Goal: Communication & Community: Answer question/provide support

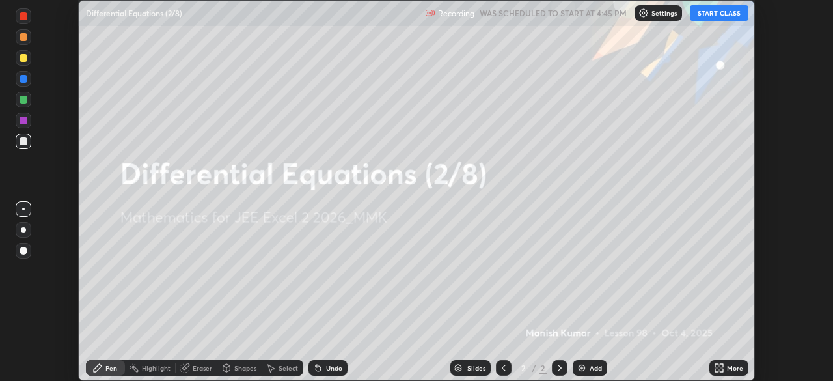
scroll to position [381, 833]
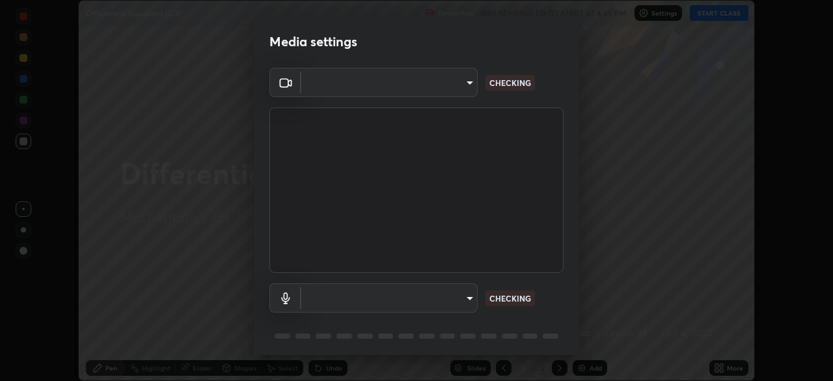
type input "119f56cd3221aa741ff86ef3c15b45e11b875c70691a8bbf6b5e475350e28a87"
click at [462, 293] on body "Erase all Differential Equations (2/8) Recording WAS SCHEDULED TO START AT 4:45…" at bounding box center [416, 190] width 833 height 381
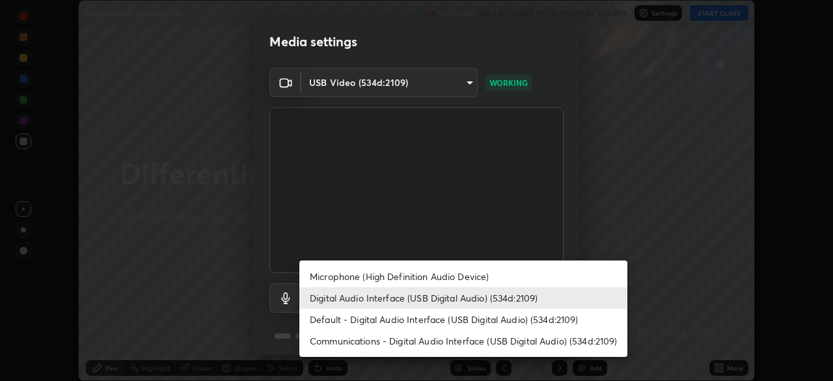
click at [451, 276] on li "Microphone (High Definition Audio Device)" at bounding box center [463, 276] width 328 height 21
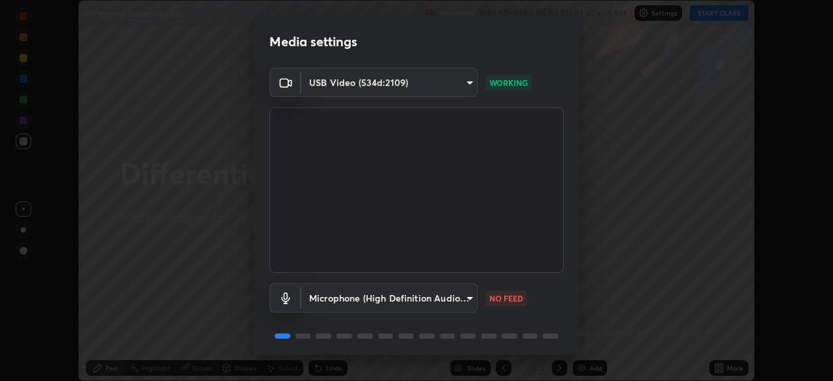
click at [445, 293] on body "Erase all Differential Equations (2/8) Recording WAS SCHEDULED TO START AT 4:45…" at bounding box center [416, 190] width 833 height 381
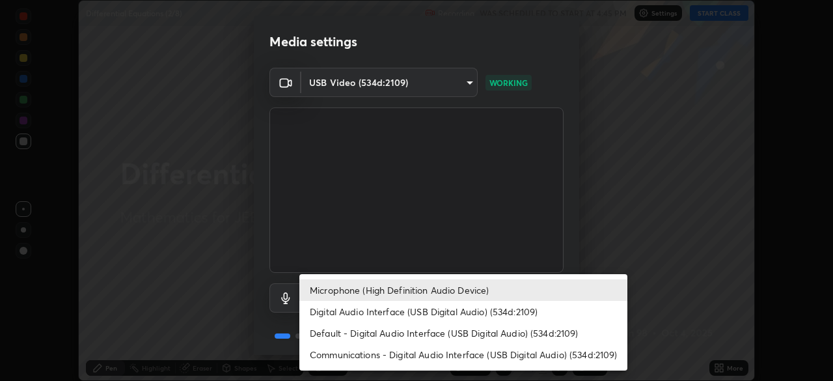
click at [440, 311] on li "Digital Audio Interface (USB Digital Audio) (534d:2109)" at bounding box center [463, 311] width 328 height 21
type input "c646bd0a84963ef75d7e75e16448b8f047285210e5b37cf02f81b0c24ed99837"
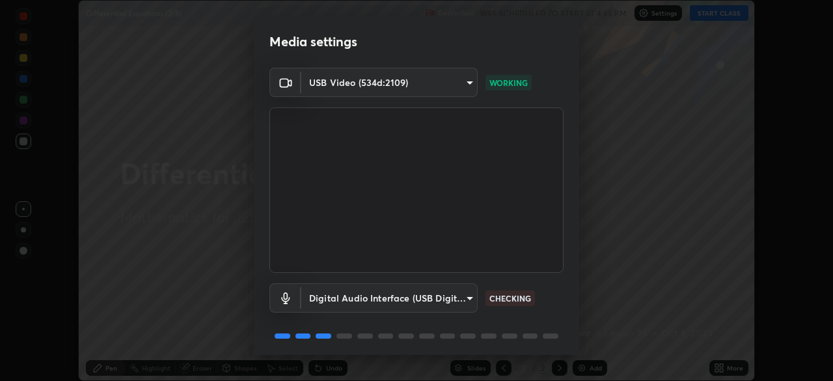
scroll to position [46, 0]
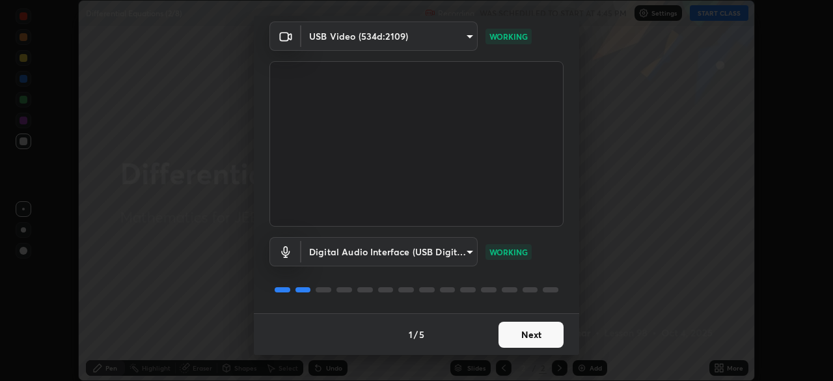
click at [516, 334] on button "Next" at bounding box center [531, 335] width 65 height 26
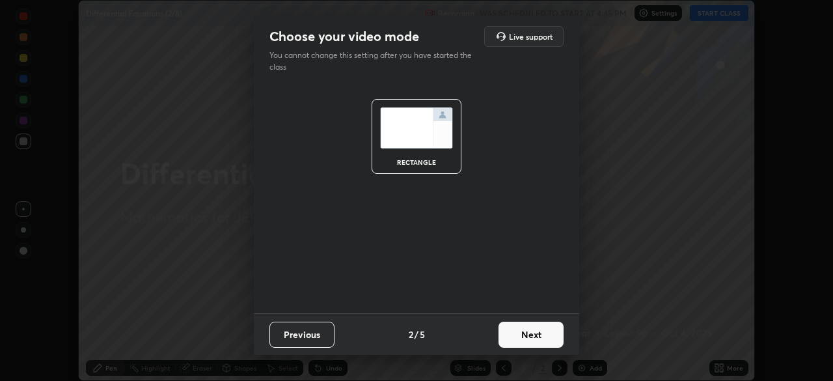
click at [518, 334] on button "Next" at bounding box center [531, 335] width 65 height 26
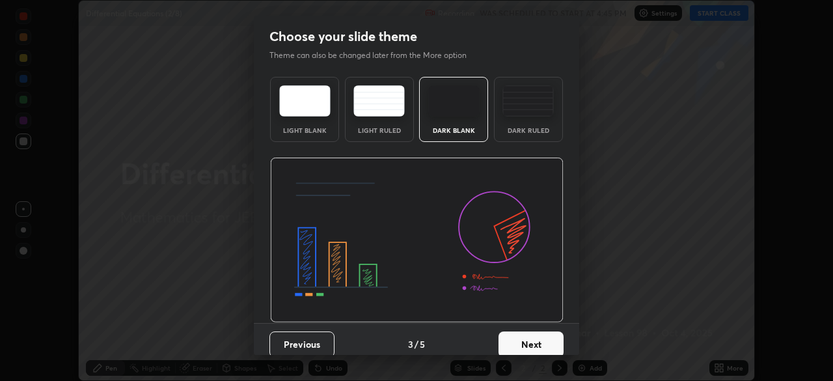
click at [527, 335] on button "Next" at bounding box center [531, 344] width 65 height 26
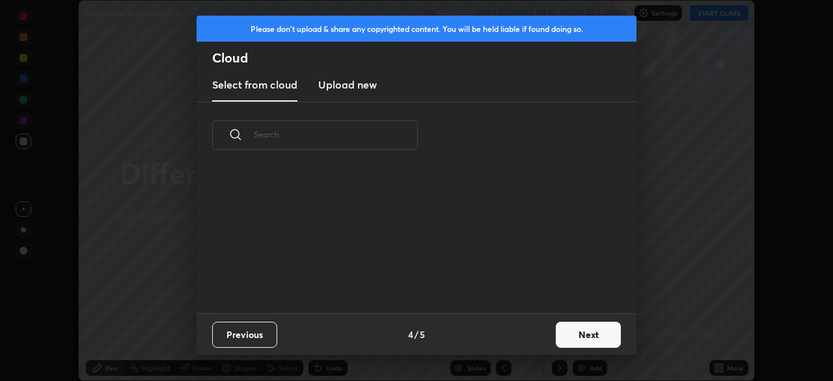
click at [565, 331] on button "Next" at bounding box center [588, 335] width 65 height 26
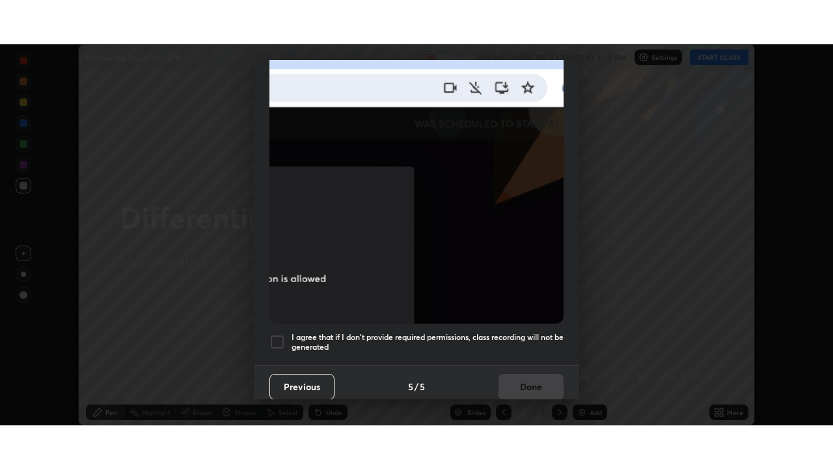
scroll to position [312, 0]
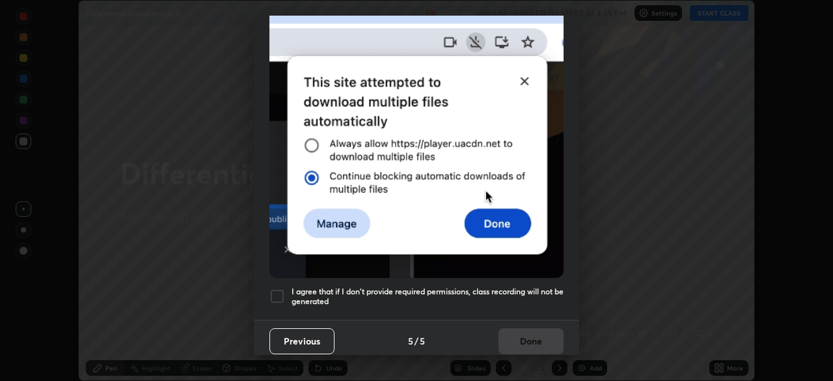
click at [283, 289] on div at bounding box center [278, 296] width 16 height 16
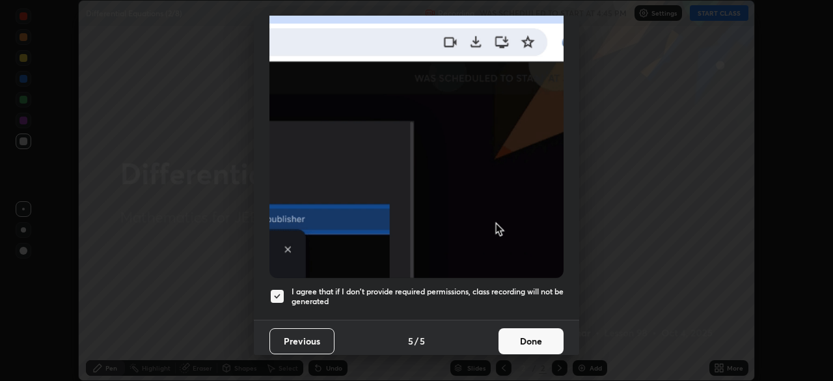
click at [516, 335] on button "Done" at bounding box center [531, 341] width 65 height 26
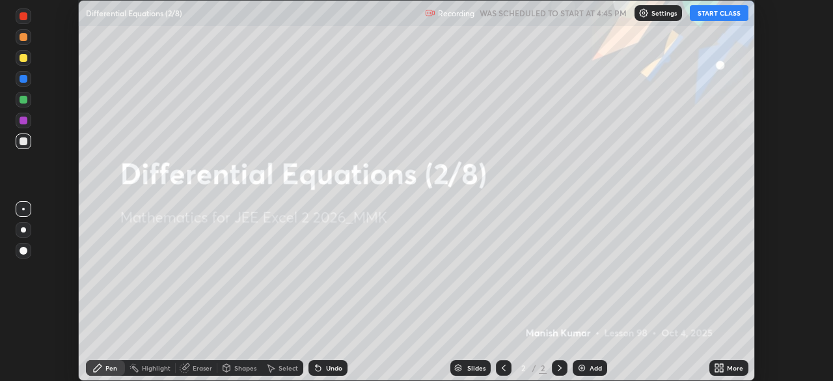
click at [708, 8] on button "START CLASS" at bounding box center [719, 13] width 59 height 16
click at [720, 365] on icon at bounding box center [721, 365] width 3 height 3
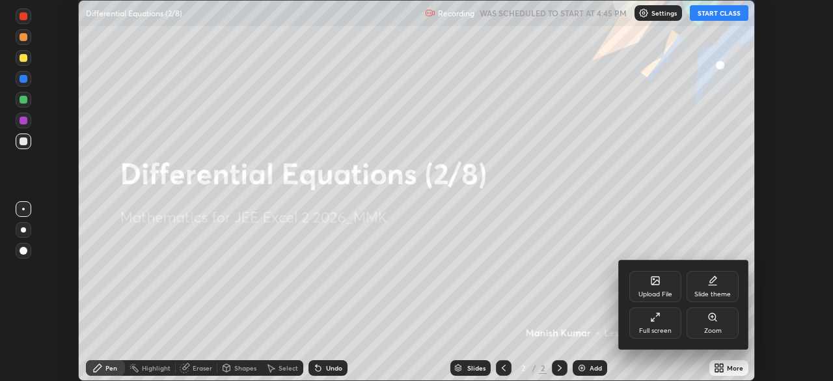
click at [650, 326] on div "Full screen" at bounding box center [656, 322] width 52 height 31
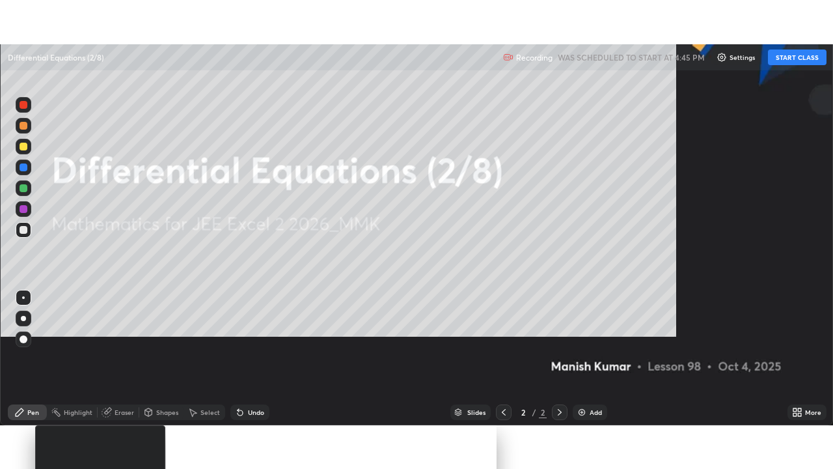
scroll to position [469, 833]
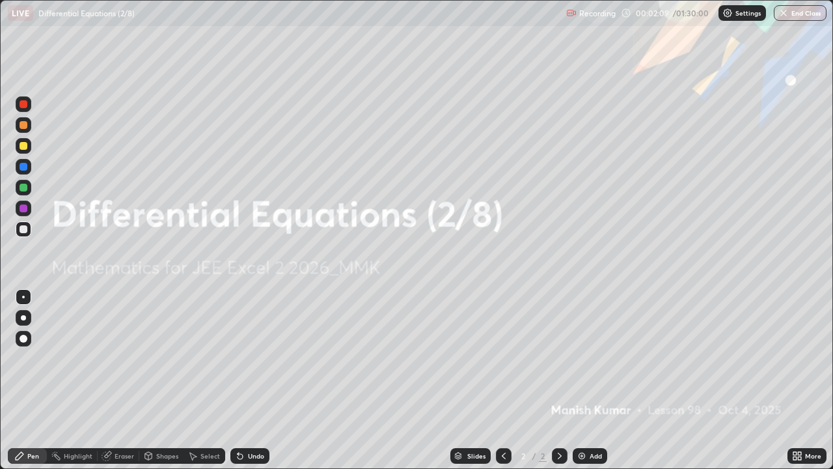
click at [590, 380] on div "Add" at bounding box center [596, 456] width 12 height 7
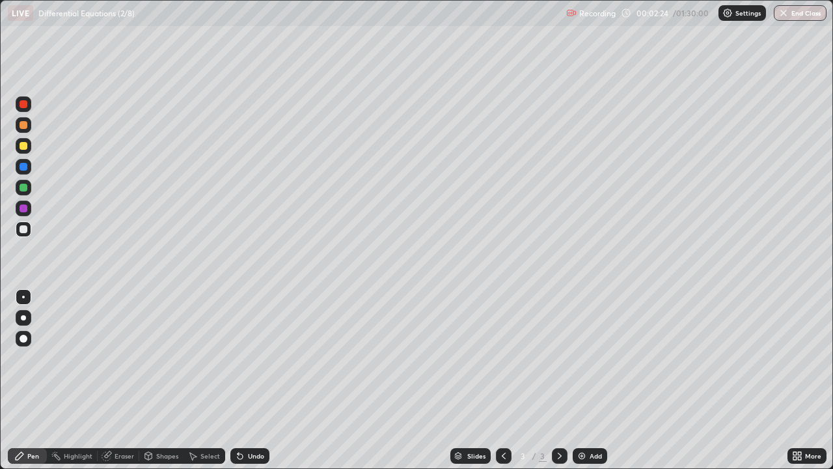
click at [21, 189] on div at bounding box center [24, 188] width 8 height 8
click at [22, 208] on div at bounding box center [24, 208] width 8 height 8
click at [26, 186] on div at bounding box center [24, 188] width 8 height 8
click at [119, 380] on div "Eraser" at bounding box center [125, 456] width 20 height 7
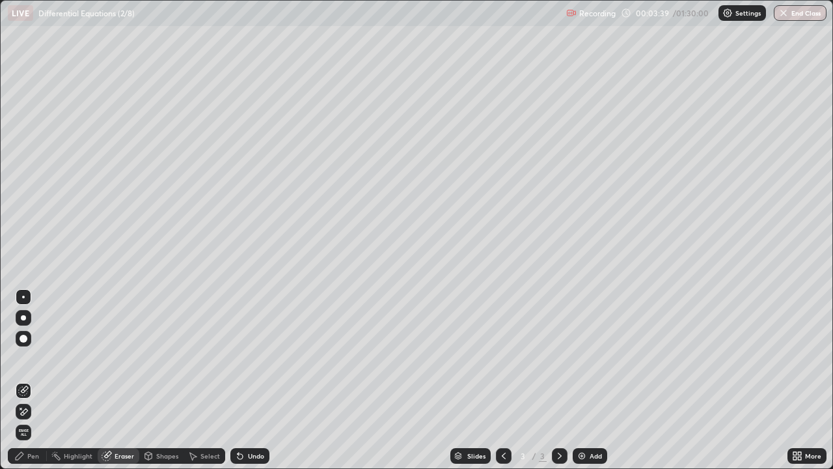
click at [32, 380] on div "Pen" at bounding box center [33, 456] width 12 height 7
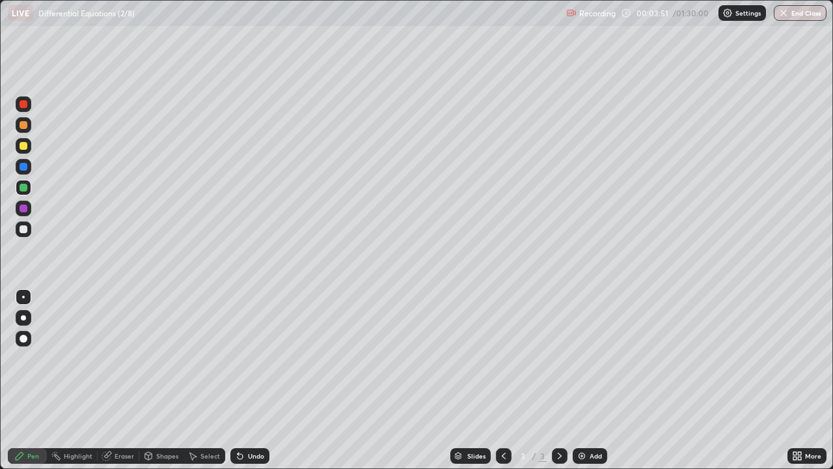
click at [122, 380] on div "Eraser" at bounding box center [119, 456] width 42 height 16
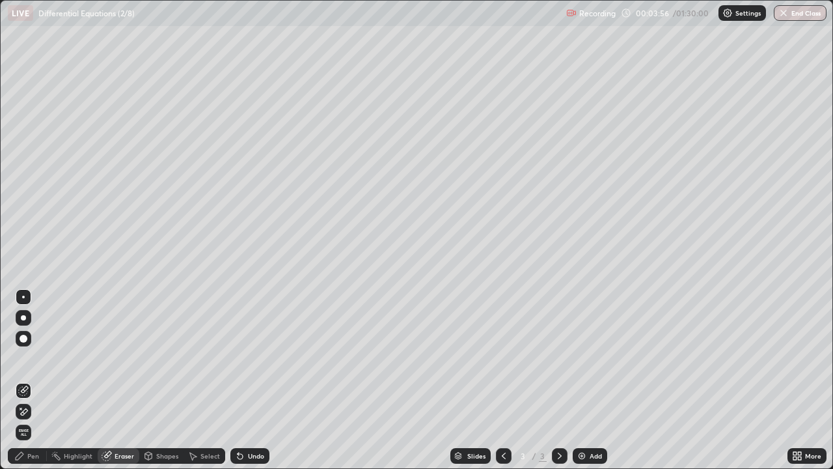
click at [29, 380] on div "Pen" at bounding box center [33, 456] width 12 height 7
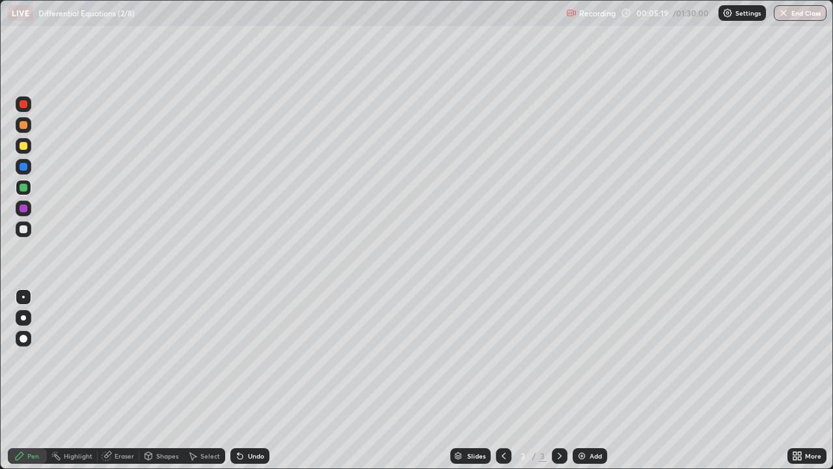
click at [25, 229] on div at bounding box center [24, 229] width 8 height 8
click at [23, 146] on div at bounding box center [24, 146] width 8 height 8
click at [592, 380] on div "Add" at bounding box center [596, 456] width 12 height 7
click at [114, 380] on div "Eraser" at bounding box center [119, 456] width 42 height 16
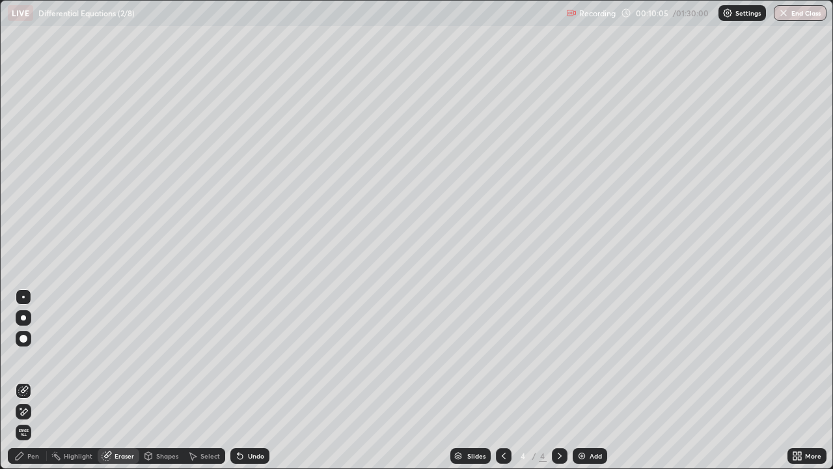
click at [33, 380] on div "Pen" at bounding box center [27, 456] width 39 height 16
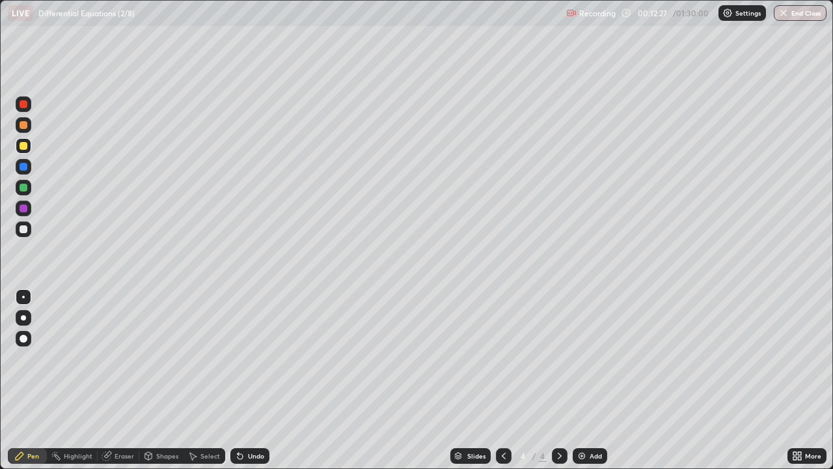
click at [585, 380] on img at bounding box center [582, 456] width 10 height 10
click at [588, 380] on div "Add" at bounding box center [590, 456] width 35 height 16
click at [22, 186] on div at bounding box center [24, 188] width 8 height 8
click at [581, 380] on img at bounding box center [582, 456] width 10 height 10
click at [587, 380] on div "Add" at bounding box center [590, 456] width 35 height 16
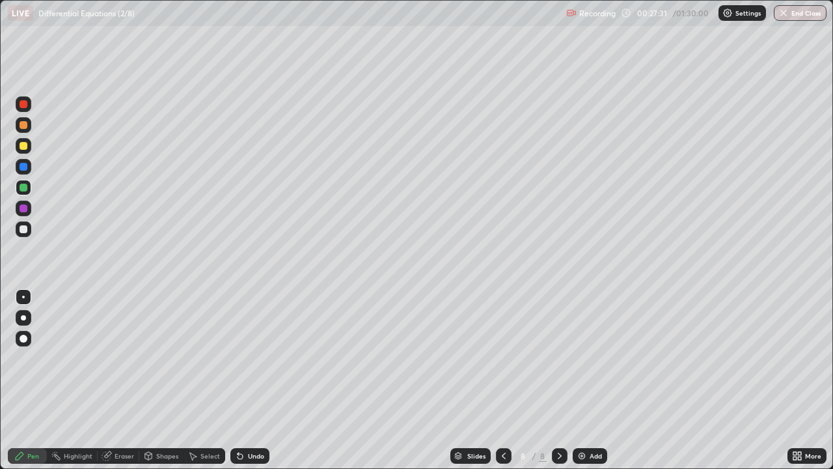
click at [590, 380] on div "Add" at bounding box center [596, 456] width 12 height 7
click at [587, 380] on div "Add" at bounding box center [590, 456] width 35 height 16
click at [20, 146] on div at bounding box center [24, 146] width 8 height 8
click at [24, 189] on div at bounding box center [24, 188] width 8 height 8
click at [119, 380] on div "Eraser" at bounding box center [125, 456] width 20 height 7
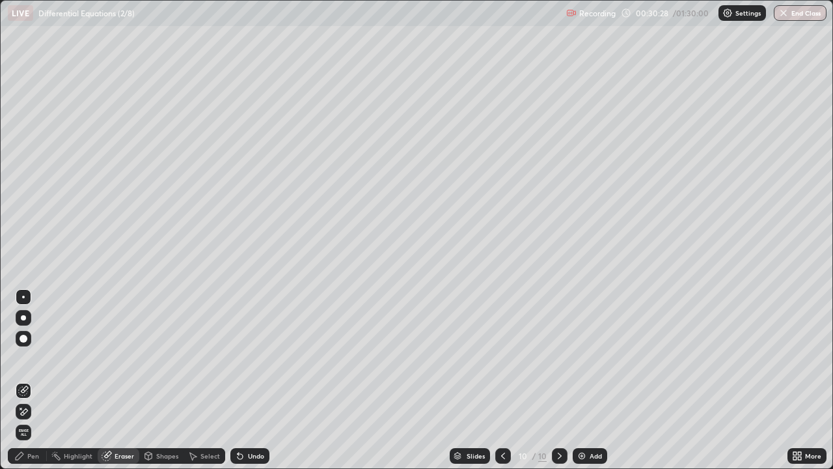
click at [27, 380] on div "Pen" at bounding box center [33, 456] width 12 height 7
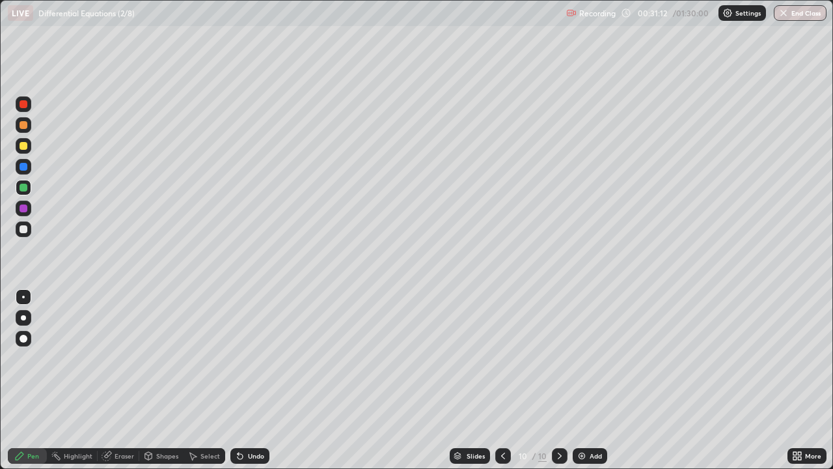
click at [111, 380] on icon at bounding box center [107, 456] width 10 height 10
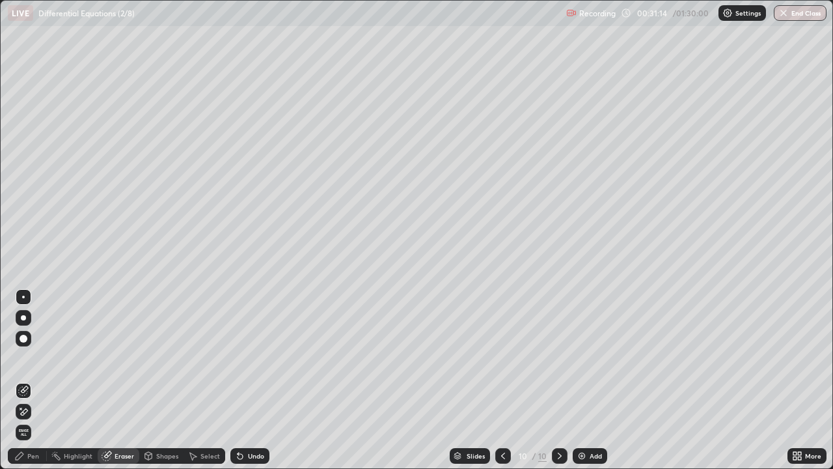
click at [26, 380] on div "Pen" at bounding box center [27, 456] width 39 height 16
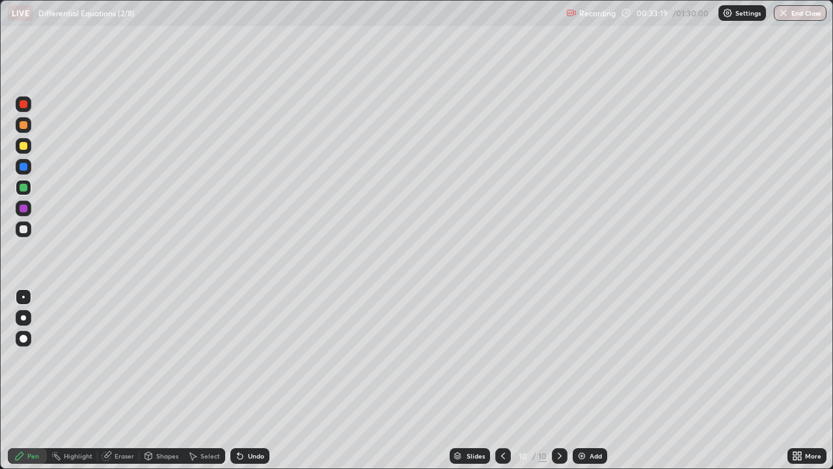
click at [590, 380] on div "Add" at bounding box center [596, 456] width 12 height 7
click at [123, 380] on div "Eraser" at bounding box center [119, 456] width 42 height 16
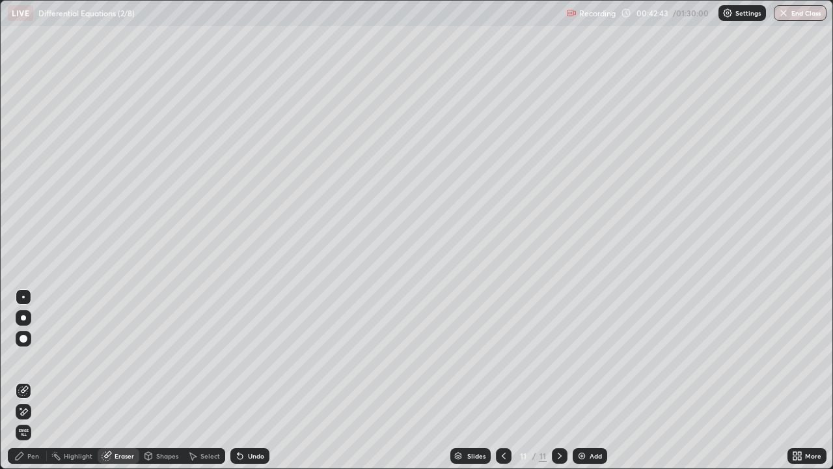
click at [35, 380] on div "Pen" at bounding box center [33, 456] width 12 height 7
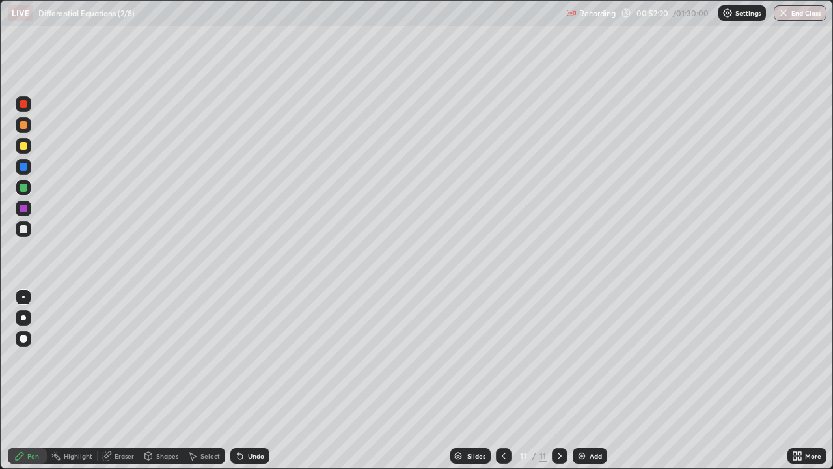
click at [586, 380] on div "Add" at bounding box center [590, 456] width 35 height 16
click at [590, 380] on div "Add" at bounding box center [596, 456] width 12 height 7
click at [115, 380] on div "Eraser" at bounding box center [125, 456] width 20 height 7
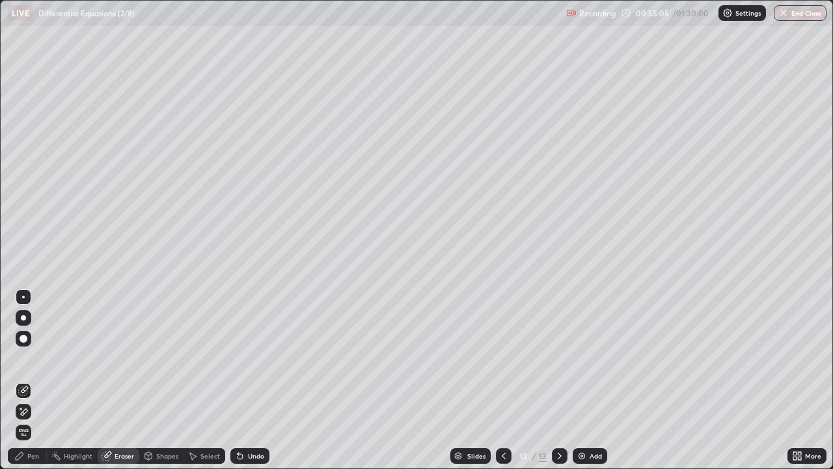
click at [28, 380] on div "Pen" at bounding box center [33, 456] width 12 height 7
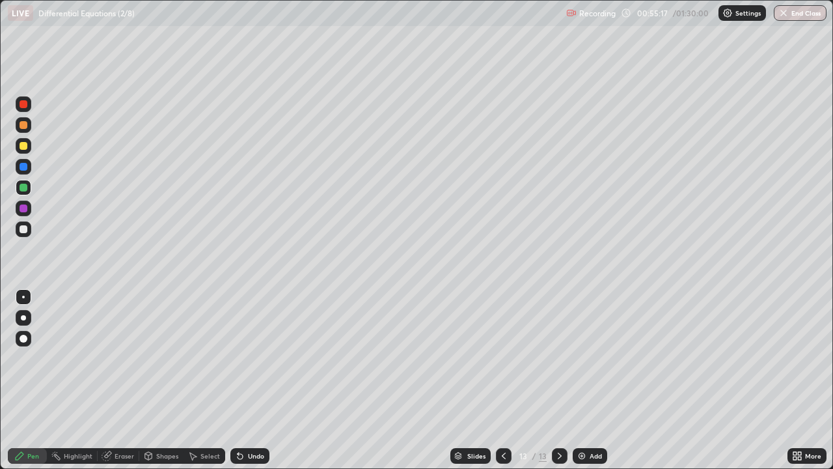
click at [118, 380] on div "Eraser" at bounding box center [125, 456] width 20 height 7
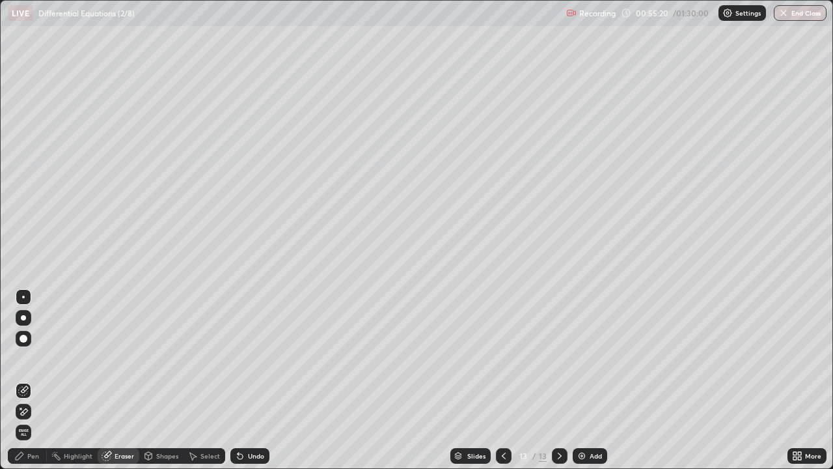
click at [23, 380] on icon at bounding box center [20, 456] width 8 height 8
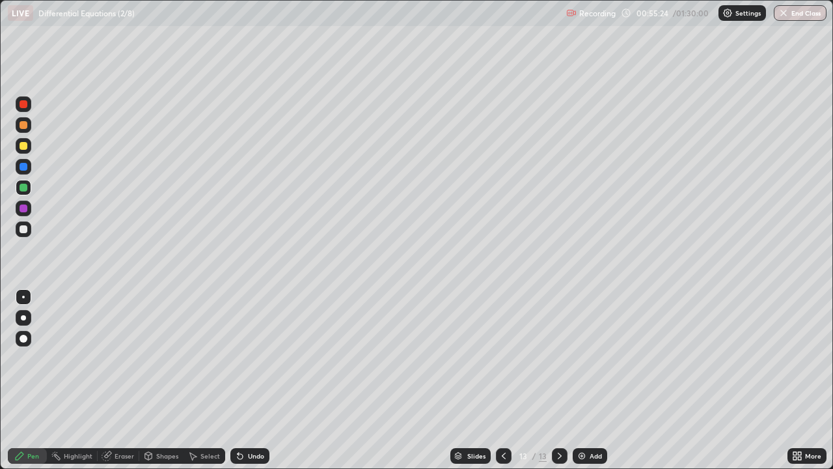
click at [118, 380] on div "Eraser" at bounding box center [125, 456] width 20 height 7
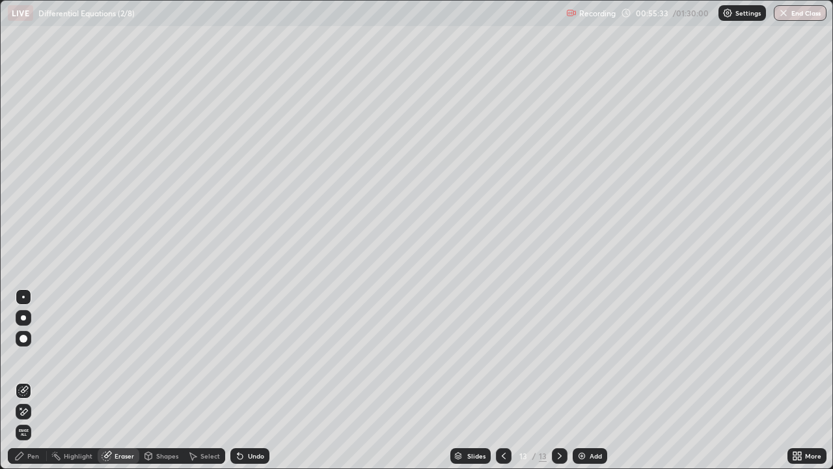
click at [33, 380] on div "Pen" at bounding box center [33, 456] width 12 height 7
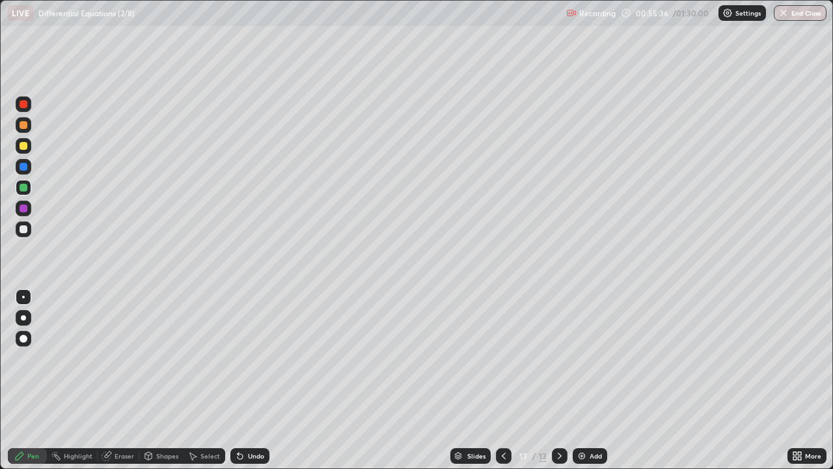
click at [115, 380] on div "Eraser" at bounding box center [119, 456] width 42 height 16
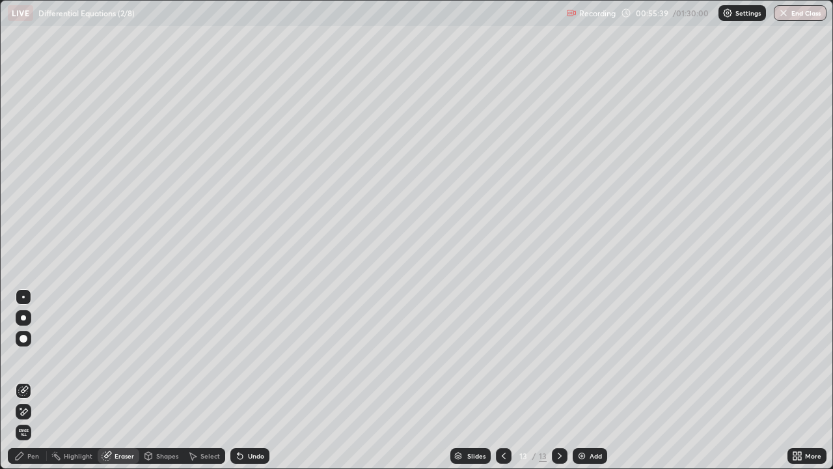
click at [32, 380] on div "Pen" at bounding box center [33, 456] width 12 height 7
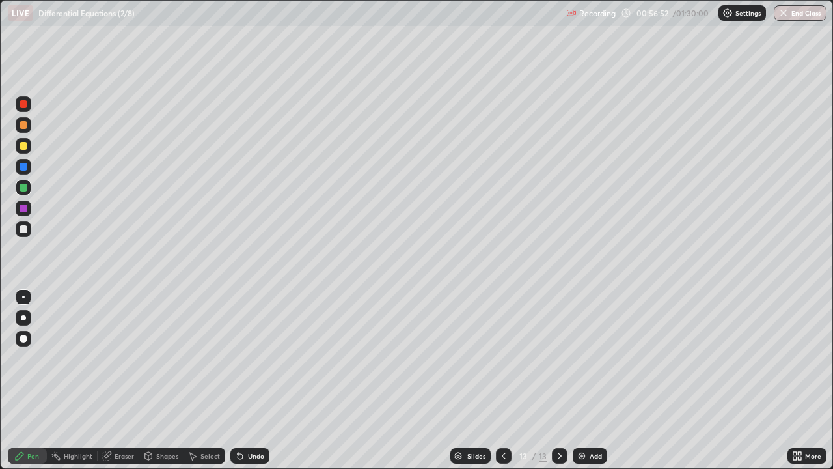
click at [203, 380] on div "Select" at bounding box center [205, 456] width 42 height 16
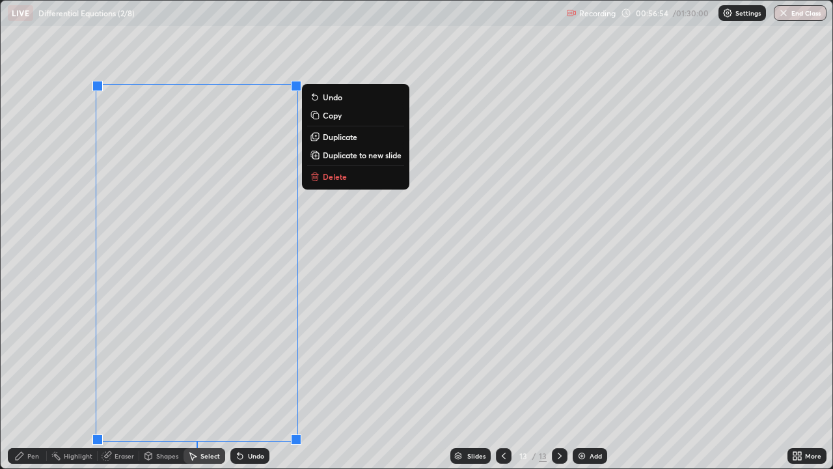
click at [335, 175] on p "Delete" at bounding box center [335, 176] width 24 height 10
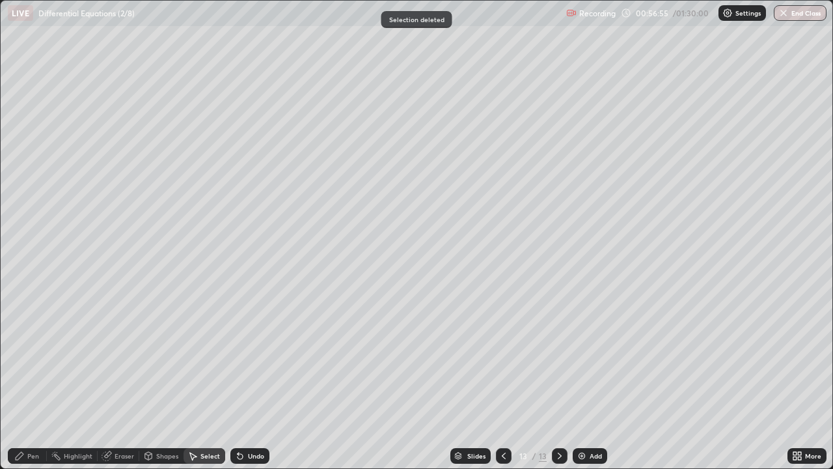
click at [33, 380] on div "Pen" at bounding box center [33, 456] width 12 height 7
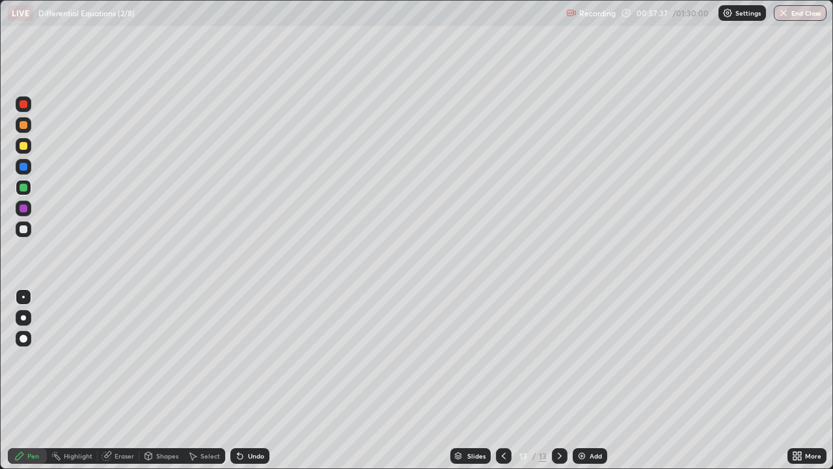
click at [21, 148] on div at bounding box center [24, 146] width 8 height 8
click at [23, 186] on div at bounding box center [24, 188] width 8 height 8
click at [26, 209] on div at bounding box center [24, 208] width 8 height 8
click at [586, 380] on div "Add" at bounding box center [590, 456] width 35 height 16
click at [22, 188] on div at bounding box center [24, 188] width 8 height 8
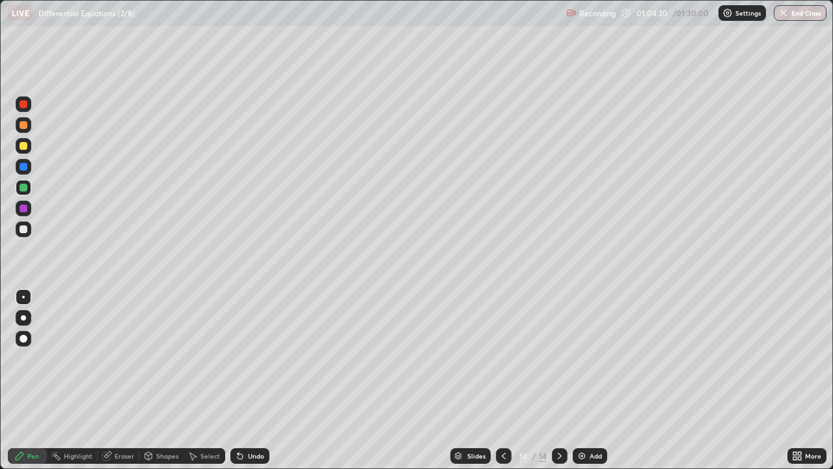
click at [25, 149] on div at bounding box center [24, 146] width 8 height 8
click at [587, 380] on div "Add" at bounding box center [590, 456] width 35 height 16
click at [595, 380] on div "Add" at bounding box center [596, 456] width 12 height 7
click at [120, 380] on div "Eraser" at bounding box center [125, 456] width 20 height 7
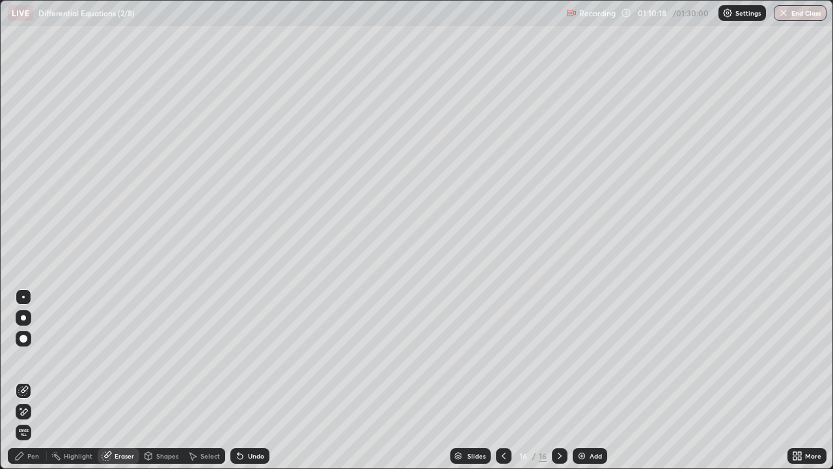
click at [32, 380] on div "Pen" at bounding box center [27, 456] width 39 height 16
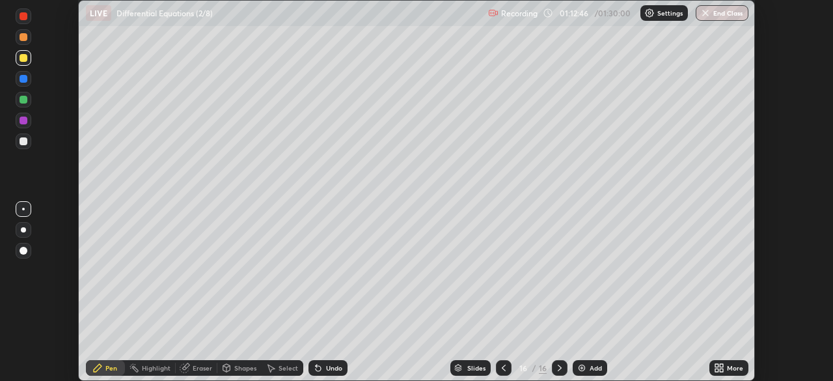
scroll to position [381, 833]
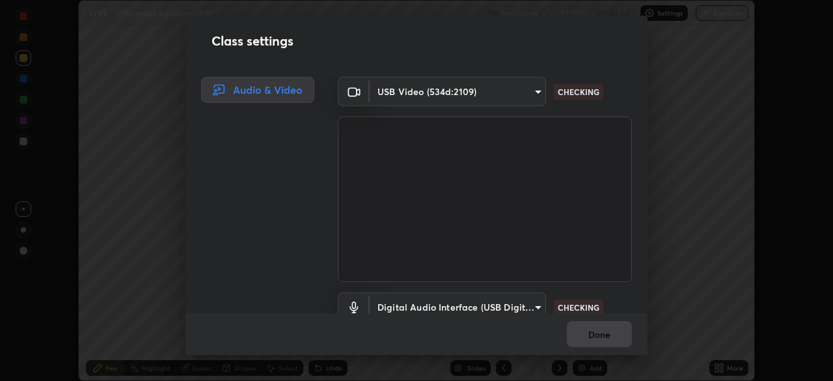
click at [517, 96] on body "Erase all LIVE Differential Equations (2/8) Recording 01:12:51 / 01:30:00 Setti…" at bounding box center [416, 190] width 833 height 381
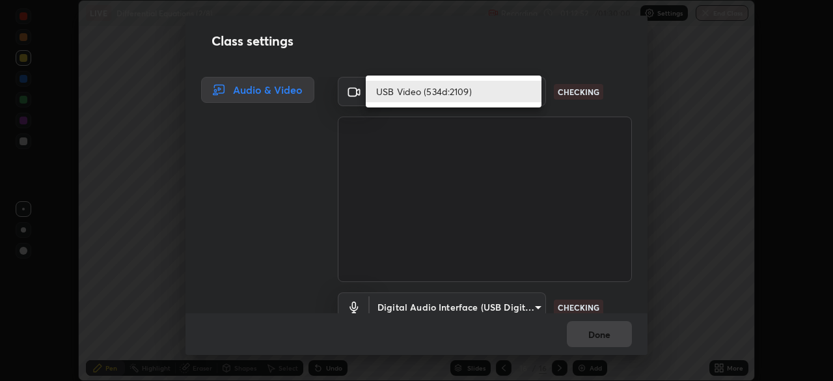
click at [482, 92] on li "USB Video (534d:2109)" at bounding box center [454, 91] width 176 height 21
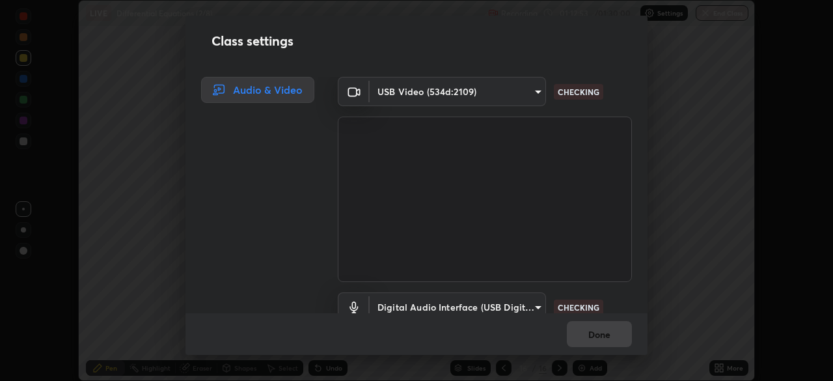
click at [510, 299] on body "Erase all LIVE Differential Equations (2/8) Recording 01:12:53 / 01:30:00 Setti…" at bounding box center [416, 190] width 833 height 381
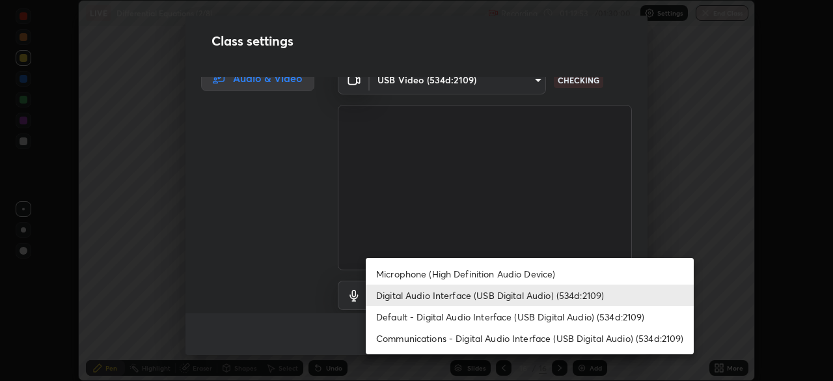
click at [506, 272] on li "Microphone (High Definition Audio Device)" at bounding box center [530, 273] width 328 height 21
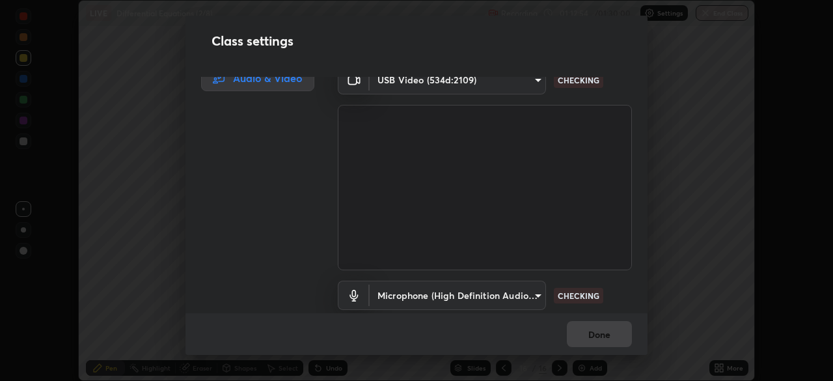
click at [509, 296] on li "Digital Audio Interface (USB Digital Audio) (534d:2109)" at bounding box center [489, 295] width 246 height 12
type input "c646bd0a84963ef75d7e75e16448b8f047285210e5b37cf02f81b0c24ed99837"
click at [505, 302] on body "Erase all LIVE Differential Equations (2/8) Recording 01:12:55 / 01:30:00 Setti…" at bounding box center [416, 190] width 833 height 381
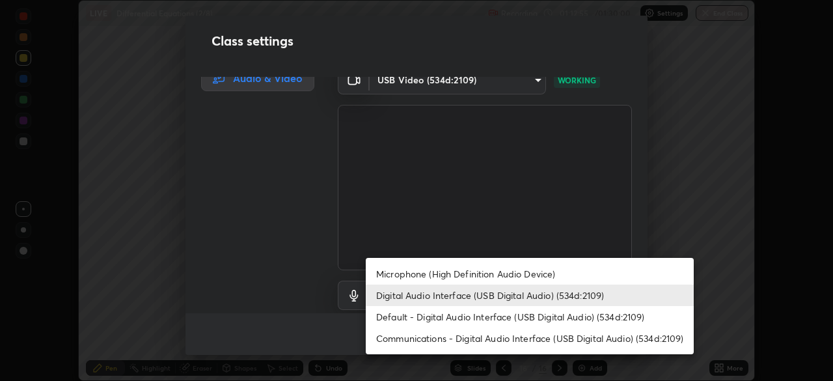
click at [505, 298] on li "Digital Audio Interface (USB Digital Audio) (534d:2109)" at bounding box center [530, 295] width 328 height 21
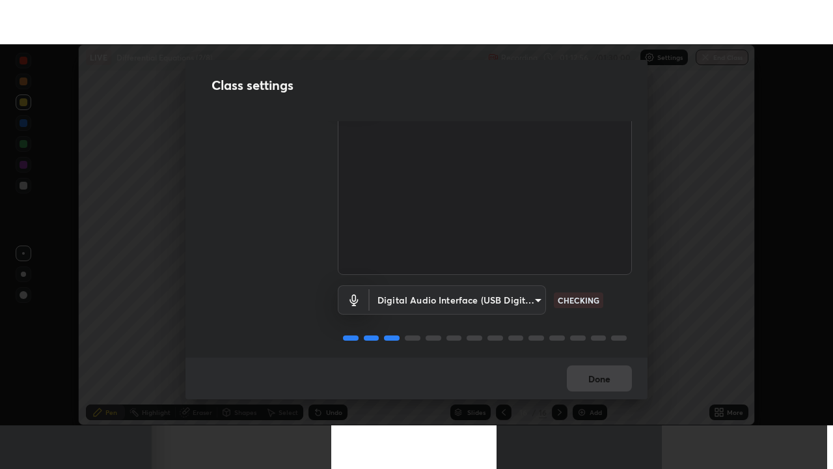
scroll to position [59, 0]
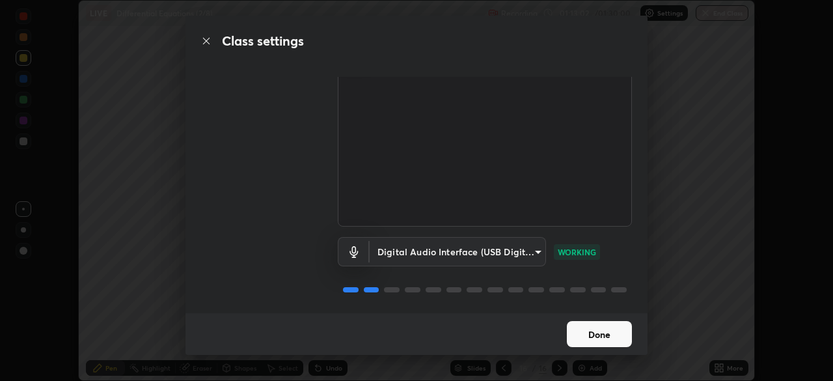
click at [595, 338] on button "Done" at bounding box center [599, 334] width 65 height 26
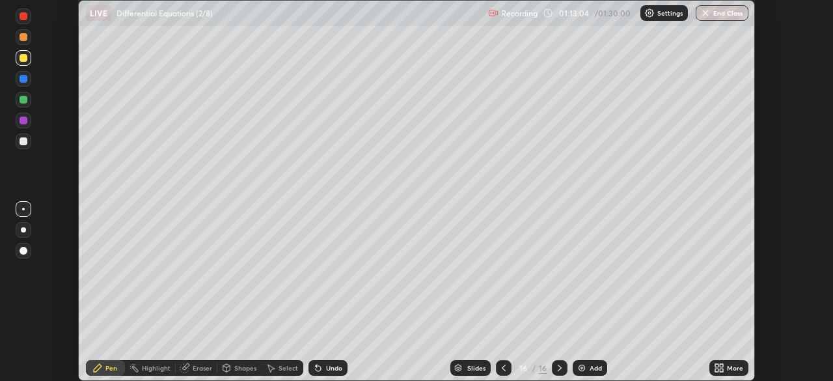
click at [723, 371] on icon at bounding box center [721, 370] width 3 height 3
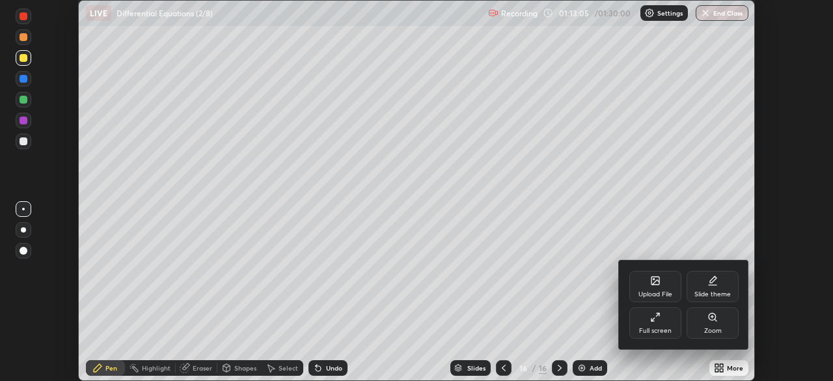
click at [660, 322] on div "Full screen" at bounding box center [656, 322] width 52 height 31
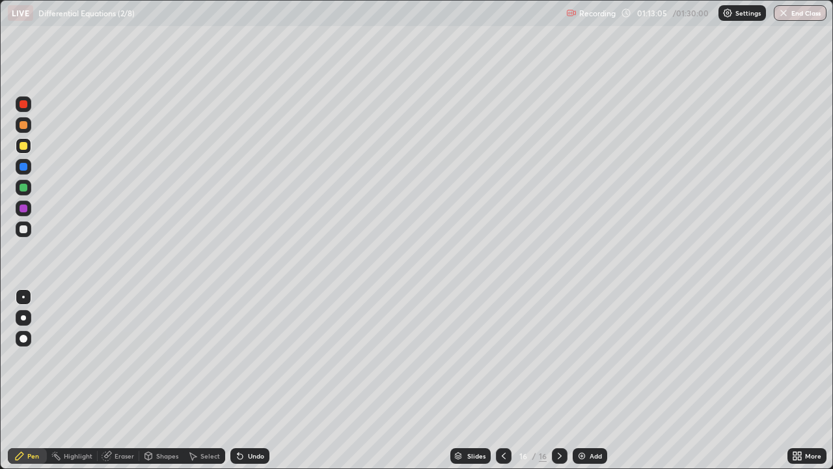
scroll to position [469, 833]
click at [22, 186] on div at bounding box center [24, 188] width 8 height 8
click at [588, 380] on div "Add" at bounding box center [590, 456] width 35 height 16
click at [581, 380] on img at bounding box center [582, 456] width 10 height 10
click at [24, 227] on div at bounding box center [24, 229] width 8 height 8
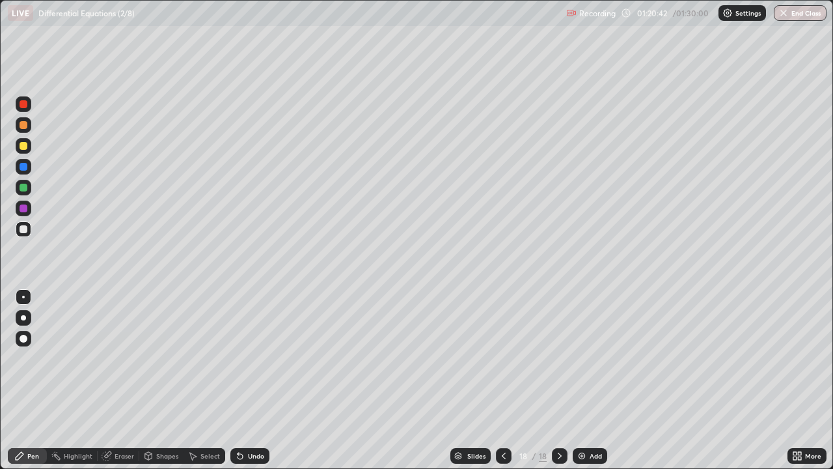
click at [23, 145] on div at bounding box center [24, 146] width 8 height 8
click at [25, 210] on div at bounding box center [24, 208] width 8 height 8
click at [798, 18] on button "End Class" at bounding box center [800, 13] width 51 height 16
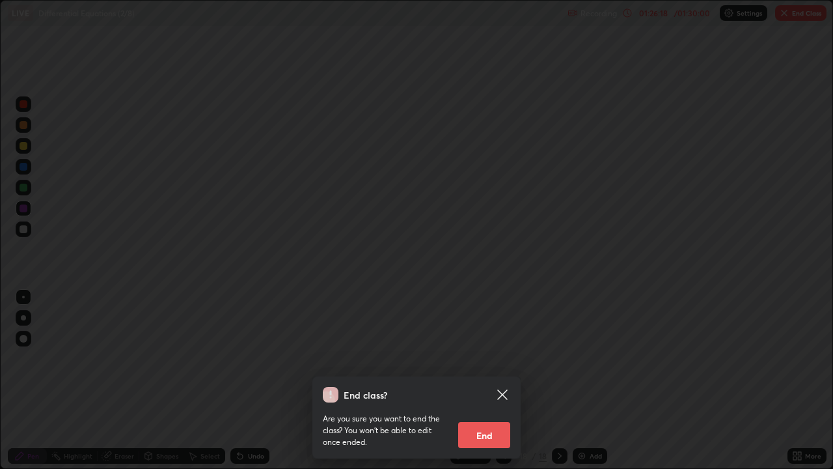
click at [482, 380] on button "End" at bounding box center [484, 435] width 52 height 26
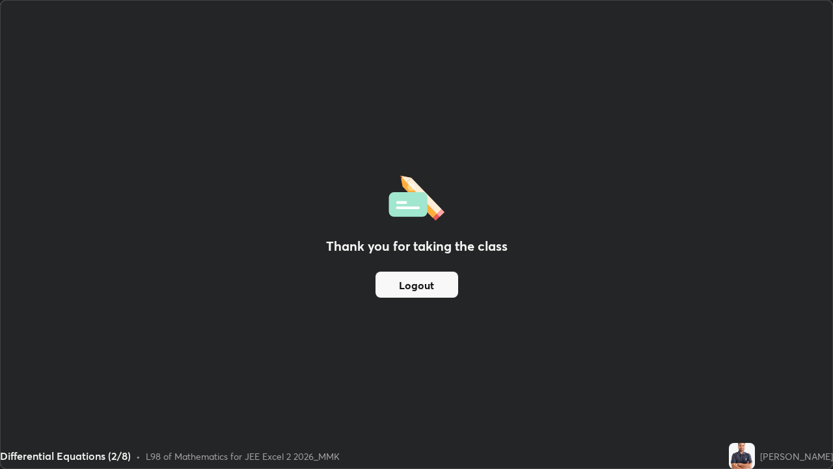
click at [418, 291] on button "Logout" at bounding box center [417, 285] width 83 height 26
